Goal: Task Accomplishment & Management: Use online tool/utility

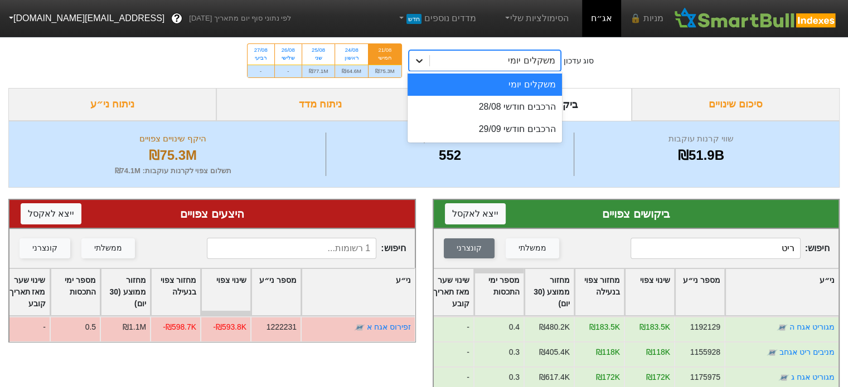
click at [428, 67] on div at bounding box center [419, 61] width 20 height 20
click at [544, 111] on div "הרכבים חודשי 28/08" at bounding box center [485, 107] width 155 height 22
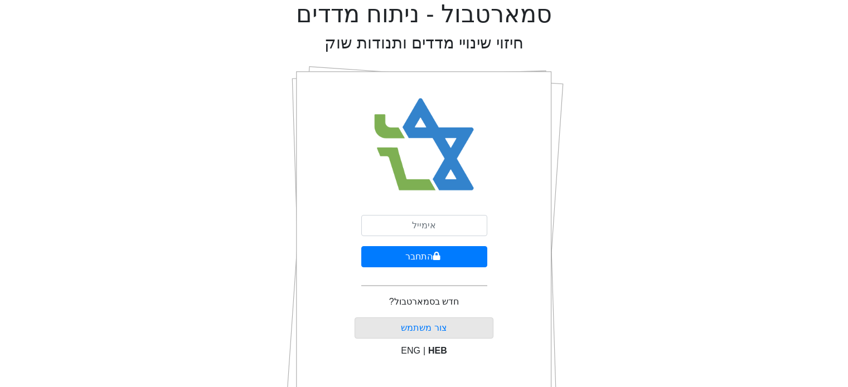
click at [752, 191] on div "סמארטבול - ניתוח מדדים חיזוי שינויי מדדים ותנודות שוק התחבר חדש בסמארטבול? [PER…" at bounding box center [423, 223] width 831 height 447
click at [414, 222] on input "email" at bounding box center [424, 225] width 126 height 21
type input "ש"
type input "[EMAIL_ADDRESS][DOMAIN_NAME]"
click at [428, 258] on button "התחבר" at bounding box center [424, 256] width 126 height 21
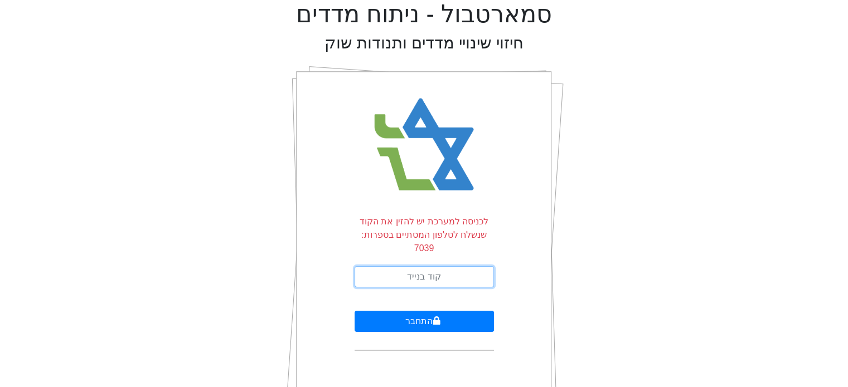
click at [428, 266] on input "text" at bounding box center [424, 276] width 139 height 21
type input "529953"
click at [355, 311] on button "התחבר" at bounding box center [424, 321] width 139 height 21
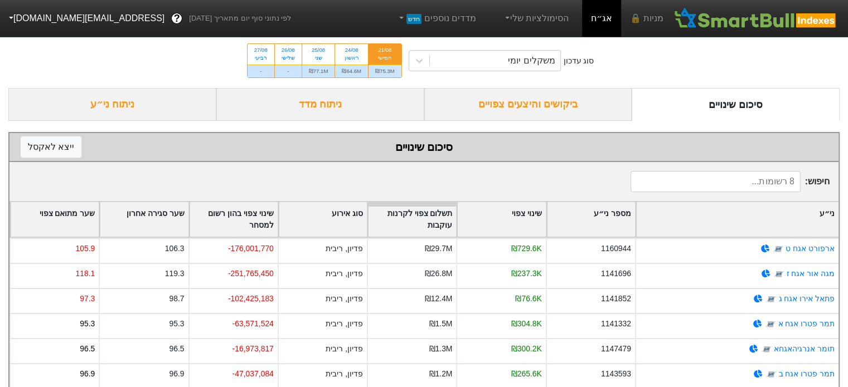
click at [550, 102] on div "ביקושים והיצעים צפויים" at bounding box center [528, 104] width 208 height 33
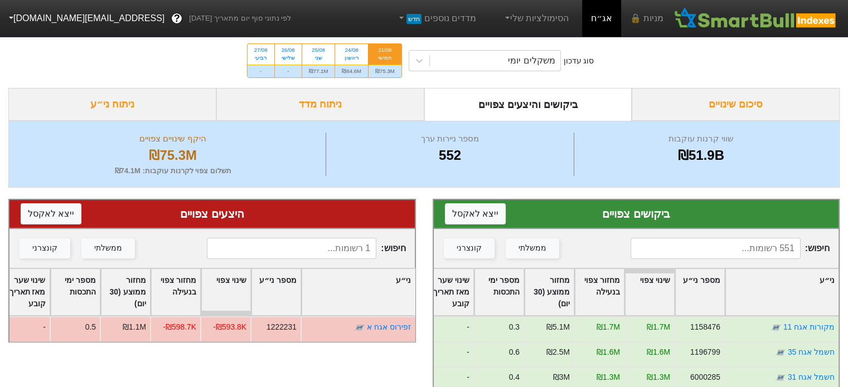
click at [722, 248] on input at bounding box center [714, 248] width 169 height 21
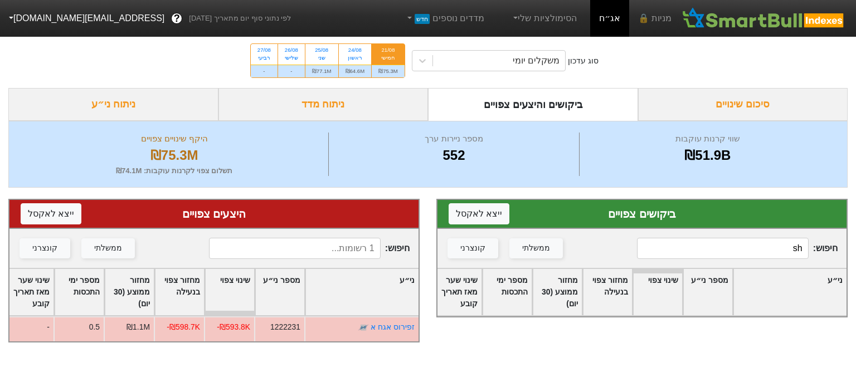
type input "s"
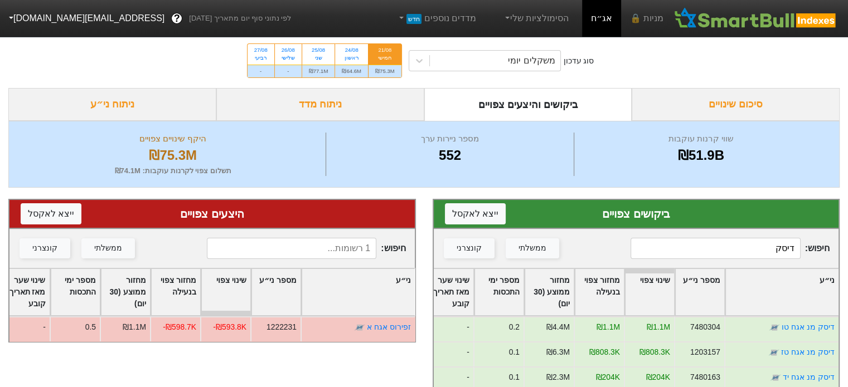
scroll to position [167, 0]
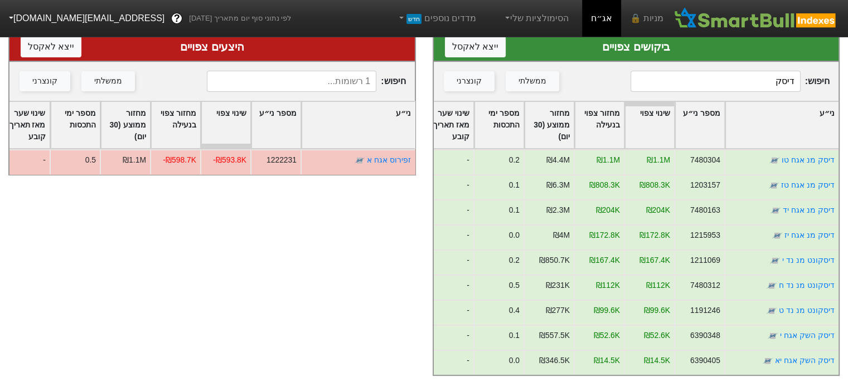
type input "דיסק"
click at [292, 73] on input at bounding box center [291, 81] width 169 height 21
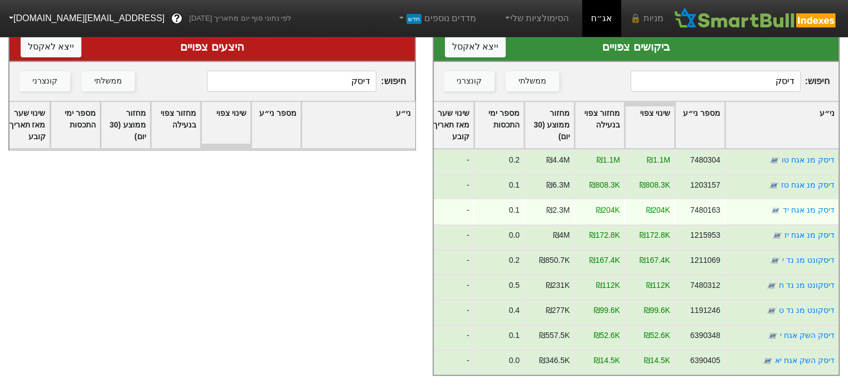
scroll to position [174, 0]
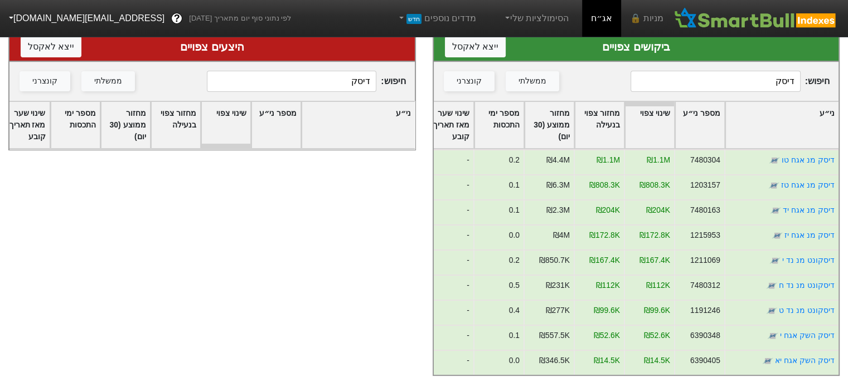
type input "דיסק"
